Goal: Information Seeking & Learning: Learn about a topic

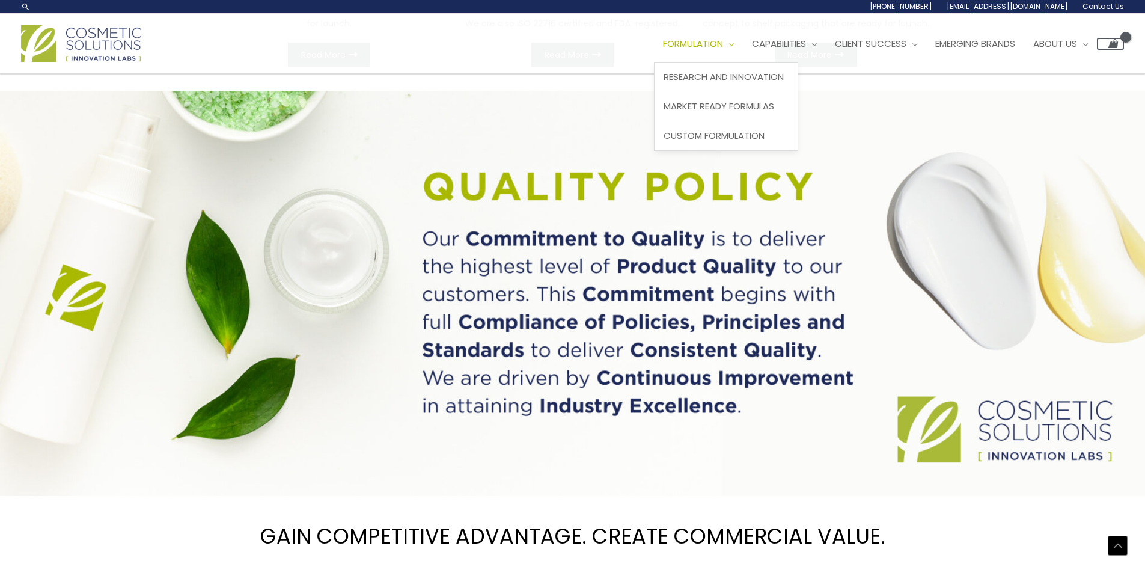
scroll to position [842, 0]
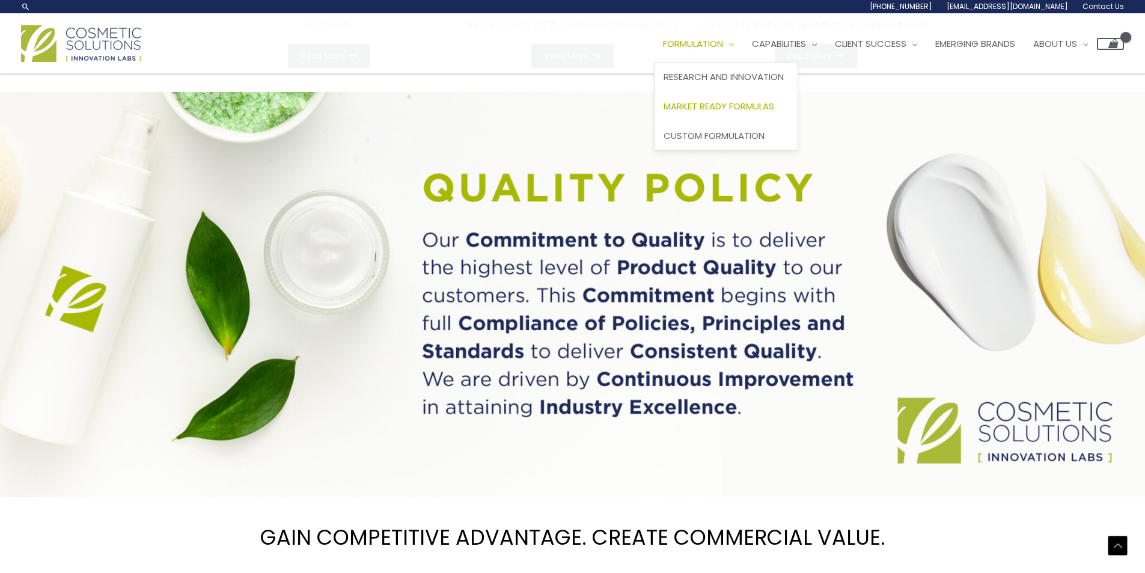
click at [742, 103] on span "Market Ready Formulas" at bounding box center [719, 106] width 111 height 13
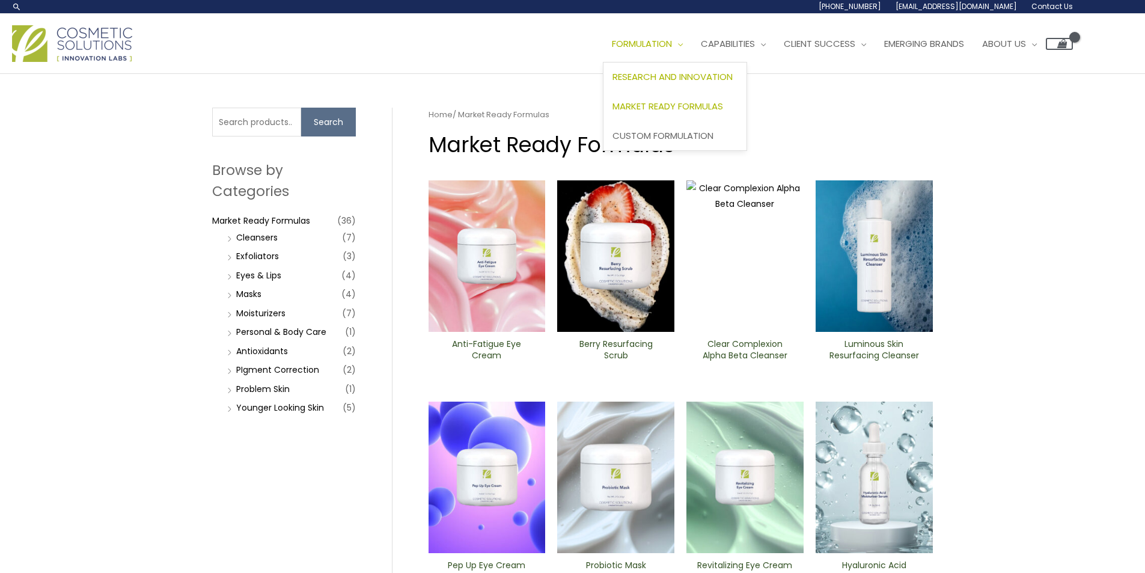
click at [684, 72] on span "Research and Innovation" at bounding box center [672, 76] width 120 height 13
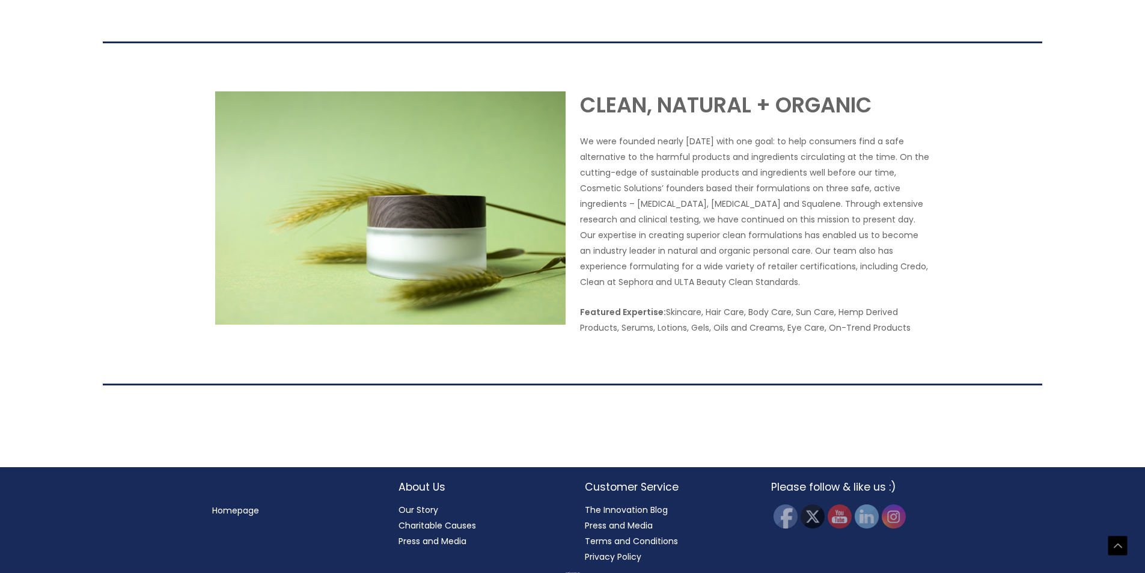
scroll to position [2241, 0]
